Goal: Information Seeking & Learning: Learn about a topic

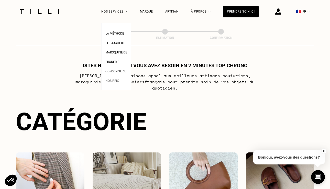
click at [117, 78] on link "Nos prix" at bounding box center [112, 80] width 14 height 5
select select "FR"
click at [117, 15] on div "Nos services" at bounding box center [114, 11] width 26 height 23
click at [114, 81] on span "Nos prix" at bounding box center [112, 81] width 14 height 4
select select "FR"
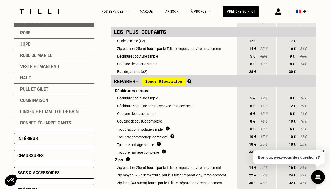
scroll to position [158, 0]
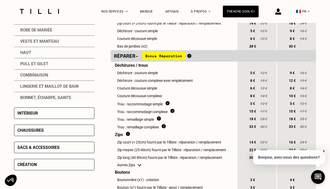
click at [55, 41] on div "Veste et manteau" at bounding box center [54, 41] width 80 height 11
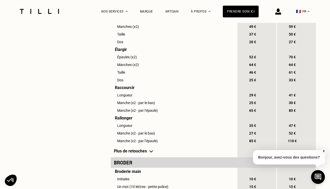
scroll to position [371, 0]
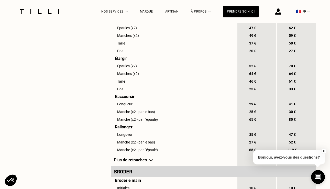
click at [132, 166] on td "Plus de retouches" at bounding box center [174, 160] width 126 height 13
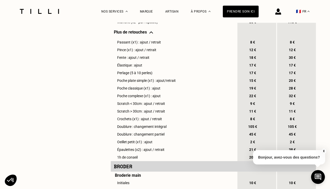
scroll to position [499, 0]
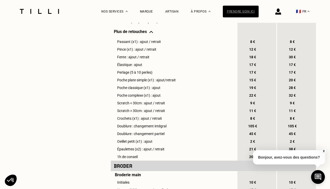
click at [225, 9] on div "Prendre soin ici" at bounding box center [241, 12] width 36 height 12
